Goal: Navigation & Orientation: Go to known website

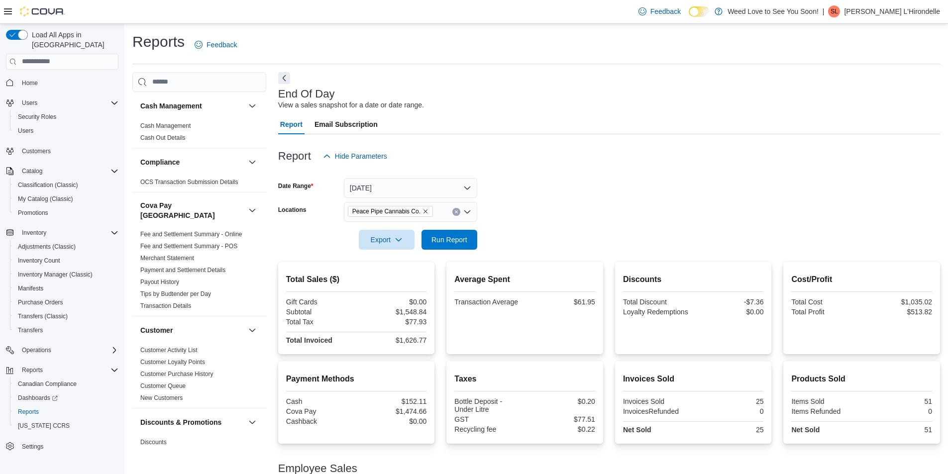
scroll to position [53, 0]
